Goal: Task Accomplishment & Management: Use online tool/utility

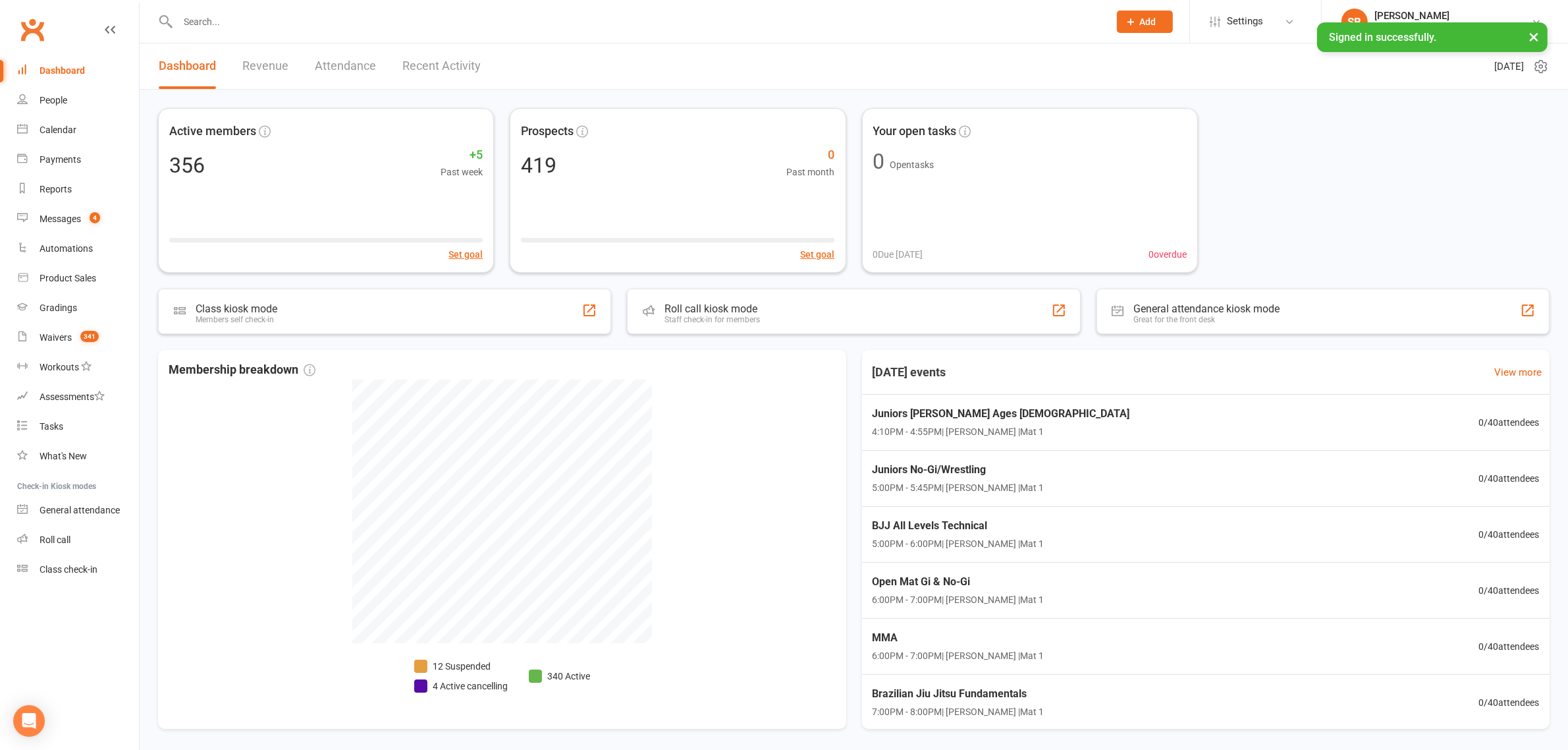
click at [1530, 41] on button "×" at bounding box center [1533, 36] width 24 height 28
click at [58, 169] on link "Payments" at bounding box center [78, 159] width 122 height 30
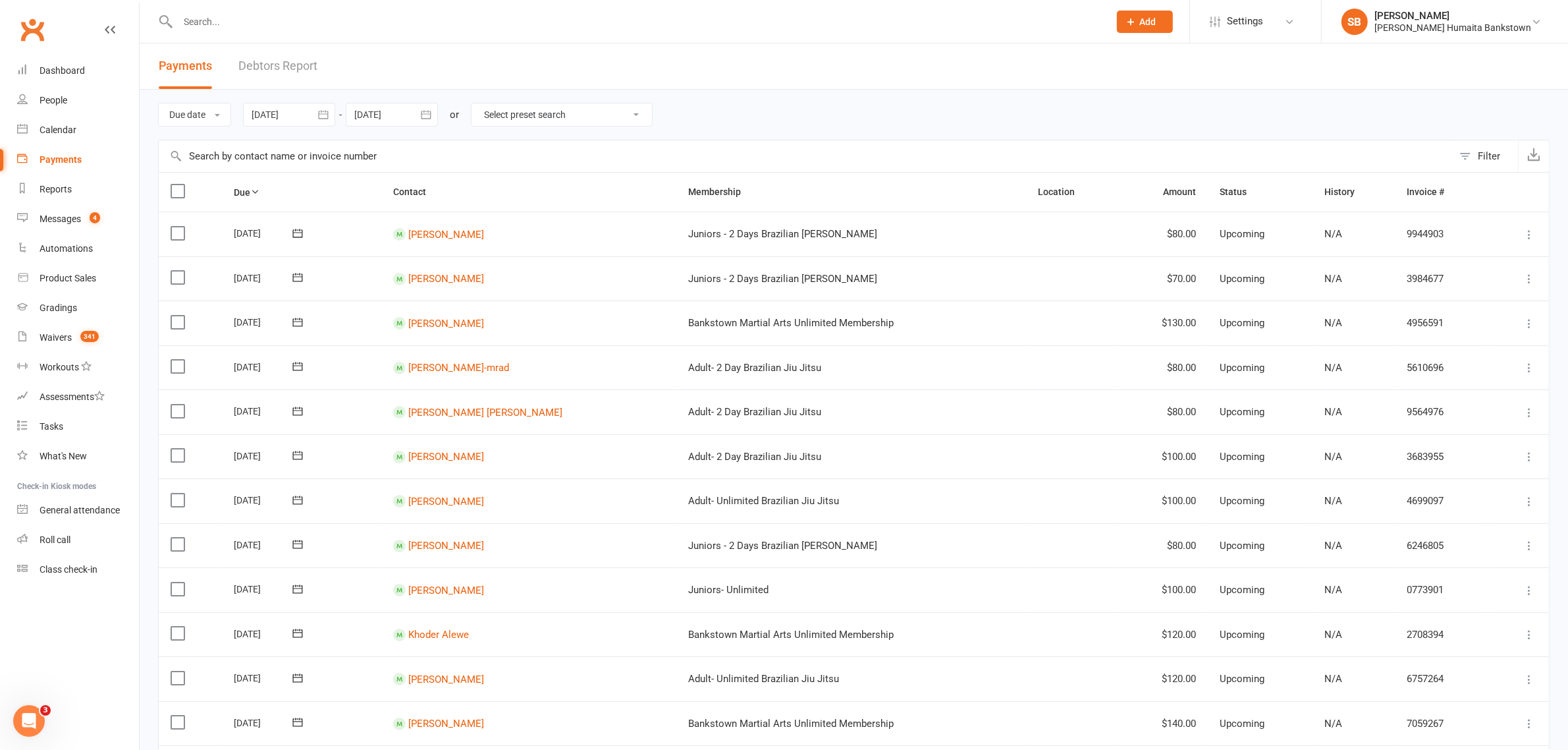
click at [321, 114] on icon "button" at bounding box center [323, 114] width 10 height 9
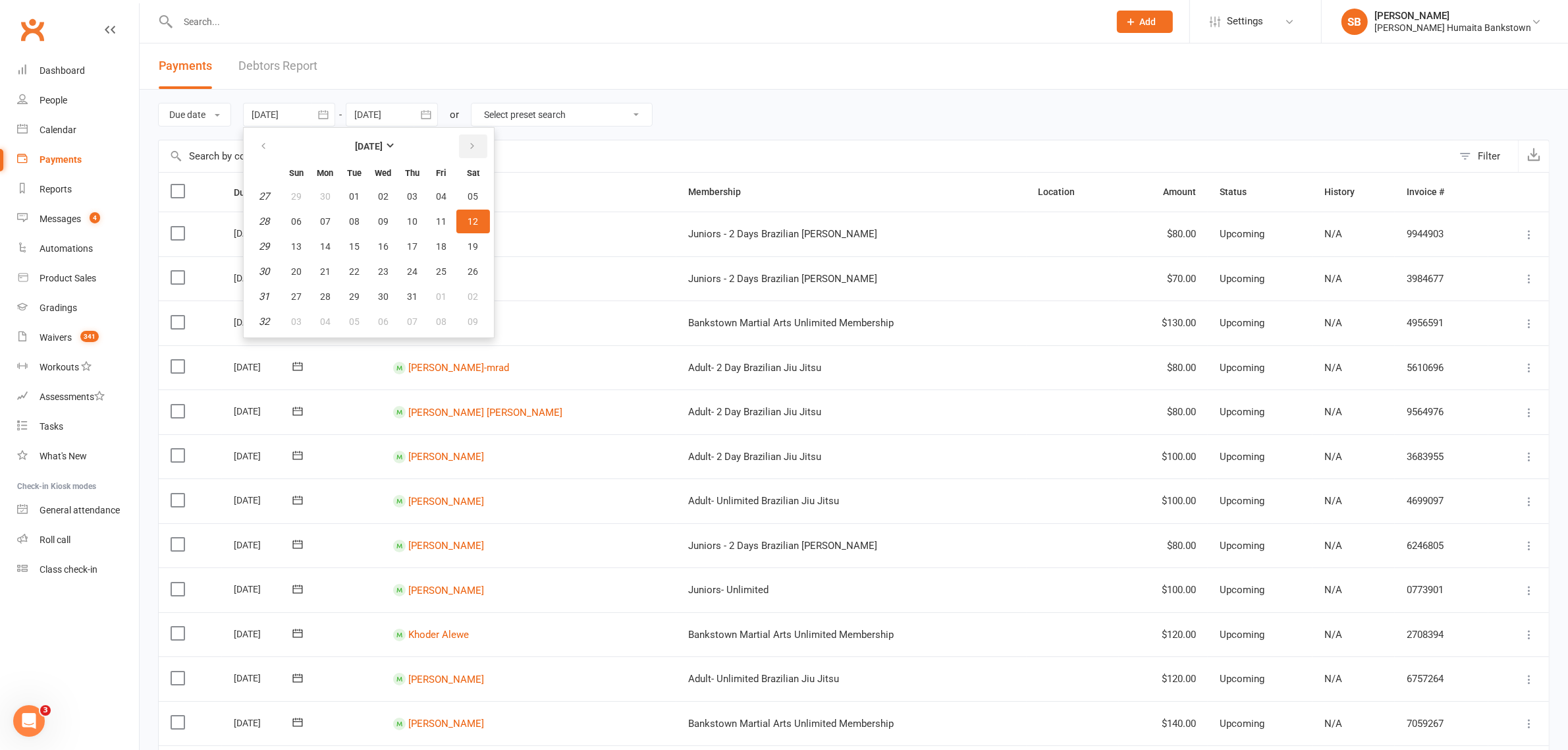
click at [471, 146] on icon "button" at bounding box center [472, 146] width 9 height 11
click at [381, 218] on span "06" at bounding box center [383, 222] width 11 height 11
type input "[DATE]"
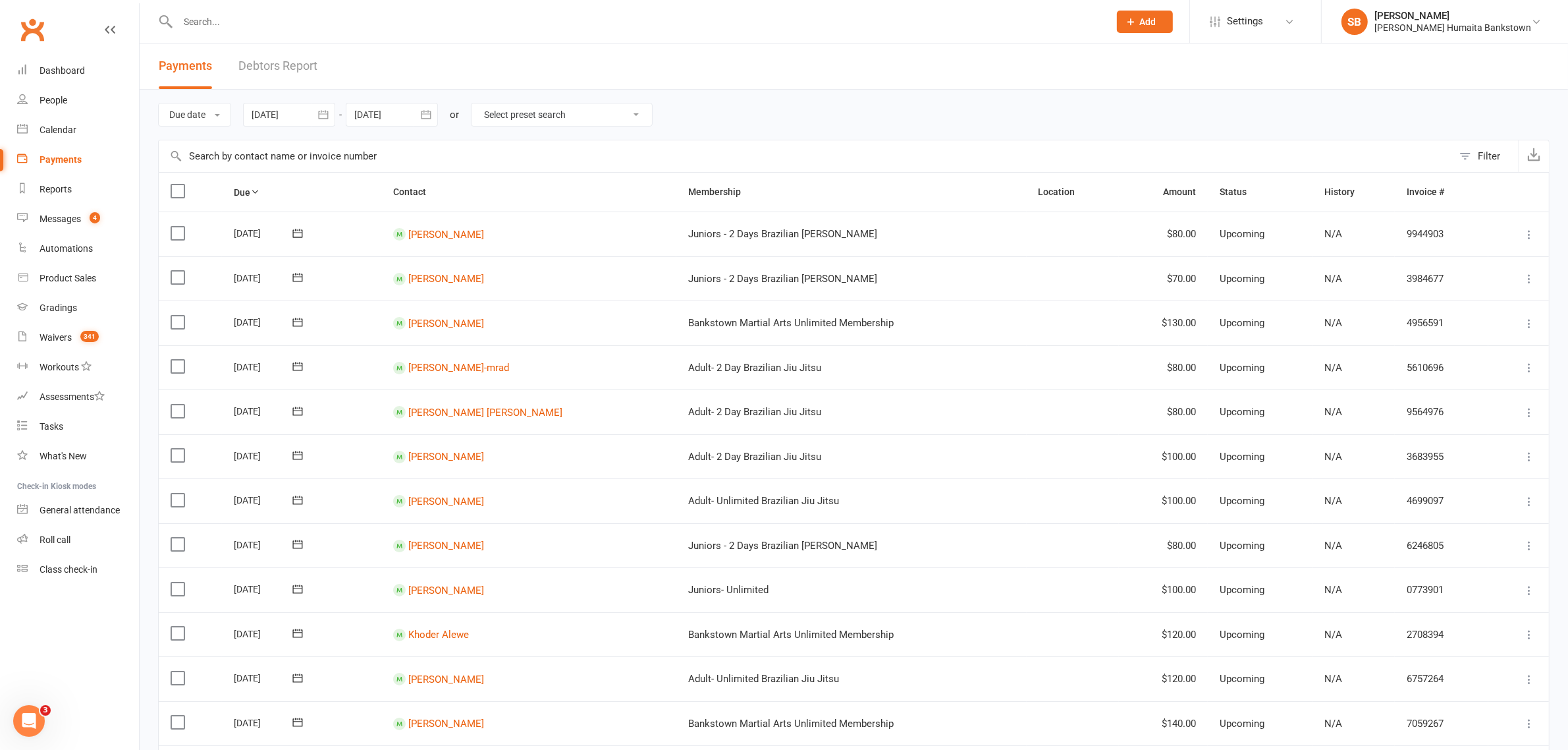
click at [423, 117] on icon "button" at bounding box center [426, 114] width 13 height 13
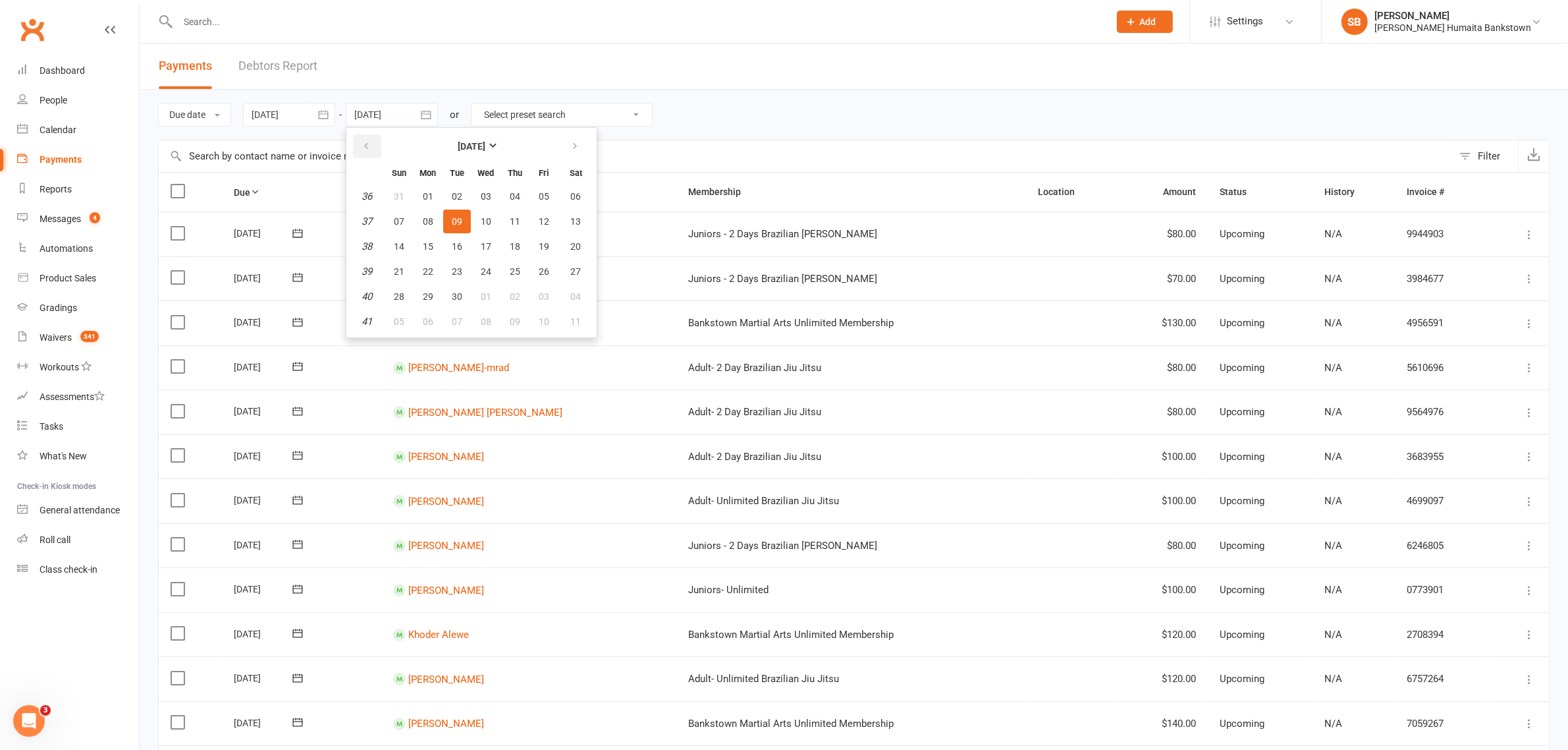
click at [370, 146] on icon "button" at bounding box center [366, 146] width 9 height 11
click at [451, 249] on button "12" at bounding box center [457, 246] width 27 height 24
type input "[DATE]"
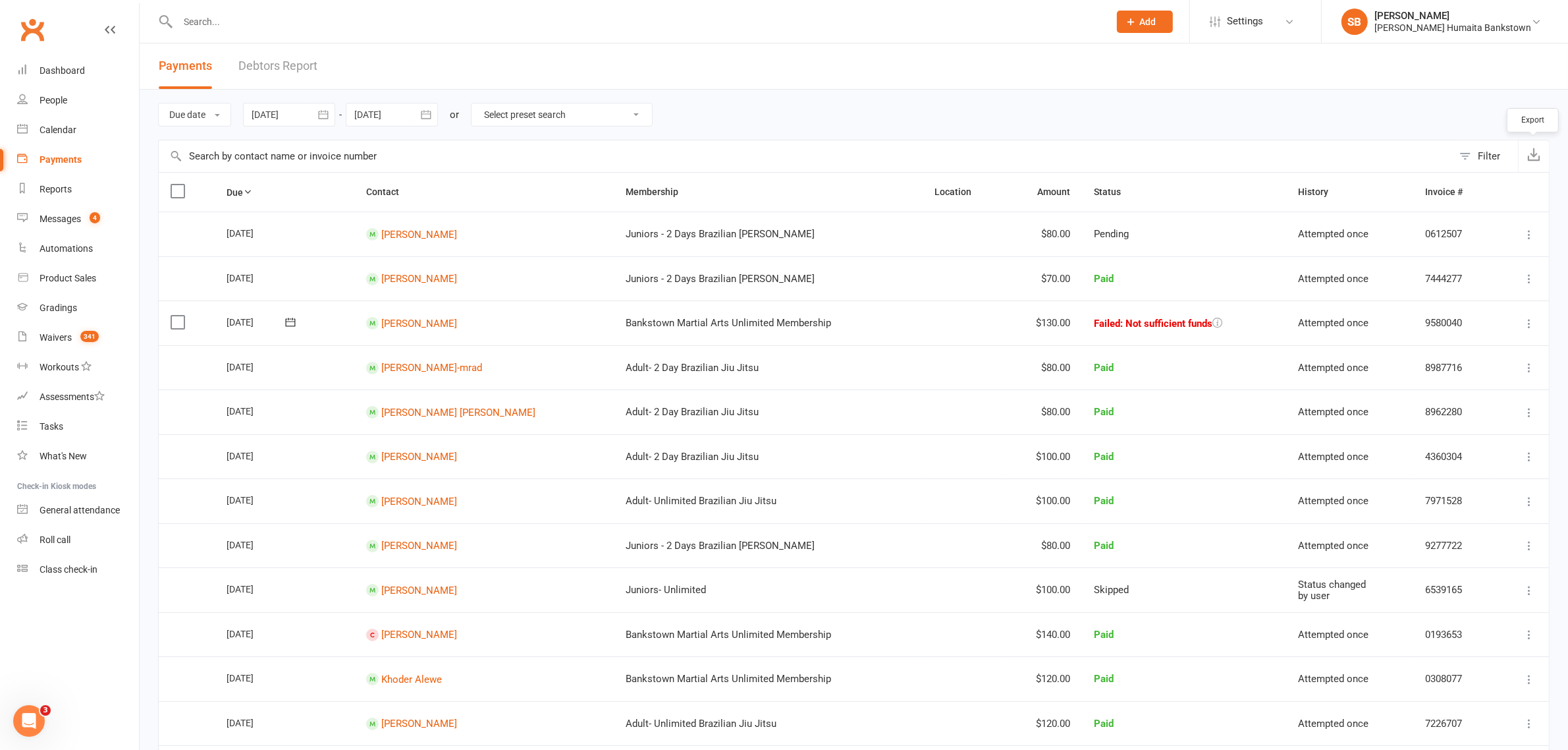
click at [1532, 156] on icon "button" at bounding box center [1534, 154] width 13 height 13
